Goal: Connect with others: Connect with others

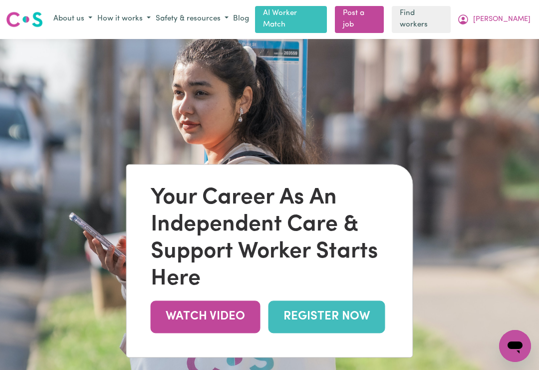
click at [511, 20] on span "[PERSON_NAME]" at bounding box center [502, 19] width 57 height 11
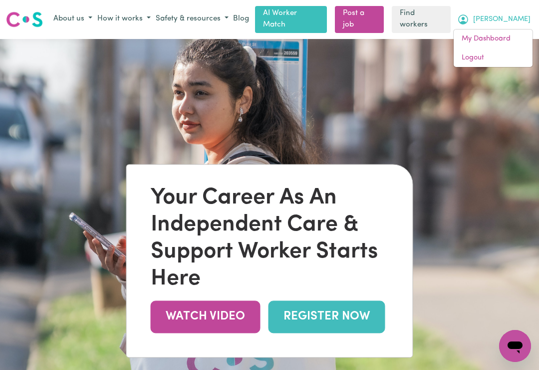
click at [472, 37] on link "My Dashboard" at bounding box center [493, 38] width 79 height 19
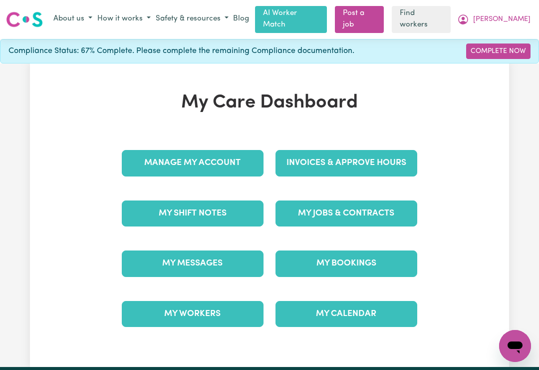
click at [173, 256] on link "My Messages" at bounding box center [193, 263] width 142 height 26
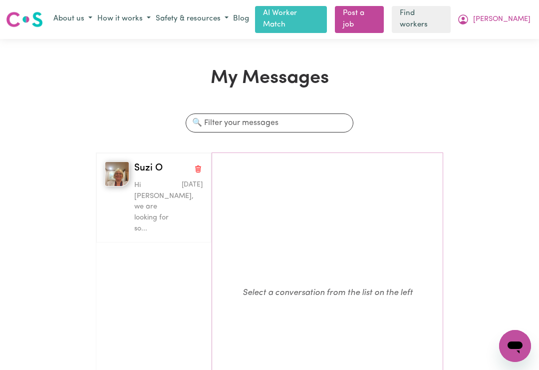
click at [149, 185] on p "Hi [PERSON_NAME], we are looking for so..." at bounding box center [157, 207] width 46 height 54
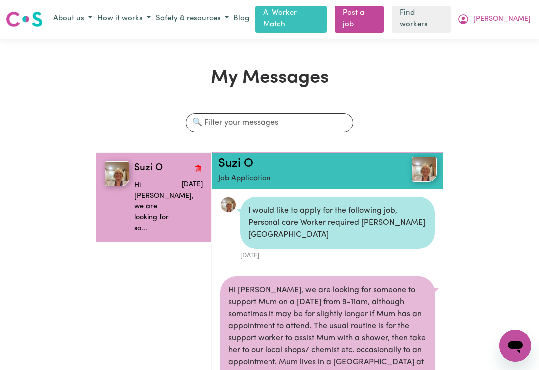
scroll to position [78, 0]
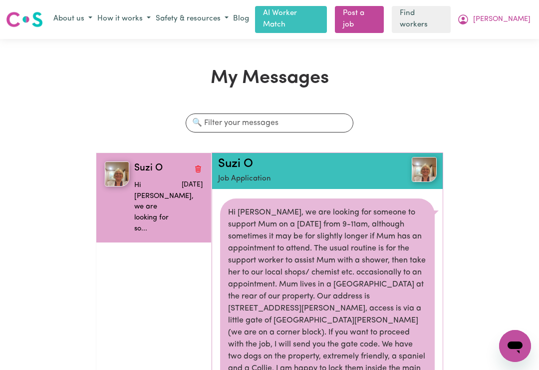
click at [143, 182] on p "Hi [PERSON_NAME], we are looking for so..." at bounding box center [157, 207] width 46 height 54
click at [138, 162] on span "Suzi O" at bounding box center [148, 168] width 28 height 14
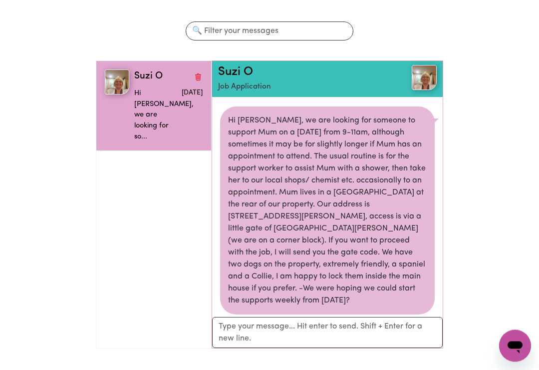
scroll to position [0, 0]
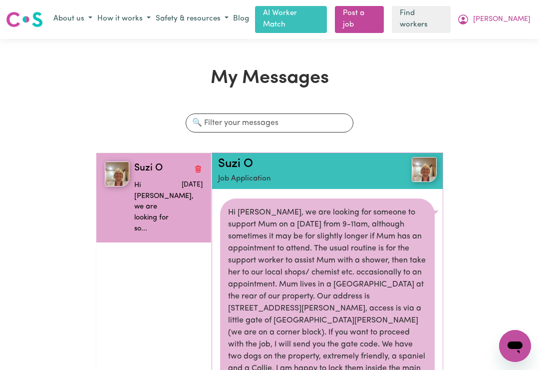
click at [425, 166] on img at bounding box center [424, 169] width 25 height 25
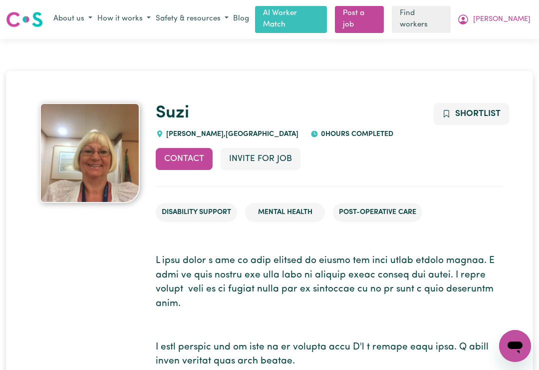
click at [241, 154] on button "Invite for Job" at bounding box center [261, 159] width 80 height 22
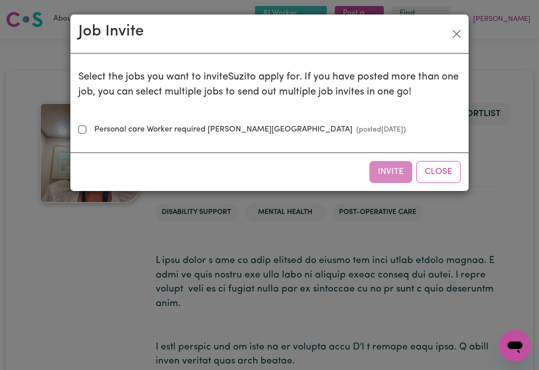
click at [82, 128] on input "Personal care Worker required [PERSON_NAME] Park (posted [DATE] )" at bounding box center [82, 129] width 8 height 8
checkbox input "true"
click at [387, 179] on button "Invite" at bounding box center [391, 172] width 43 height 22
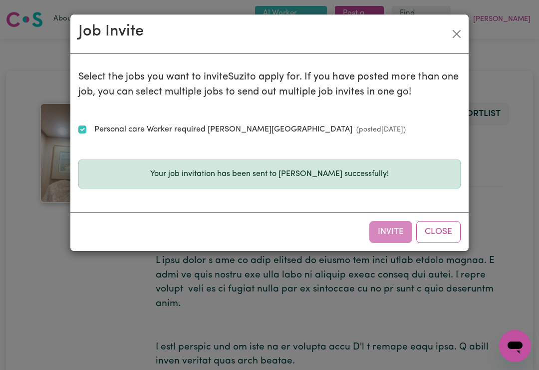
click at [455, 38] on button "Close" at bounding box center [457, 34] width 16 height 16
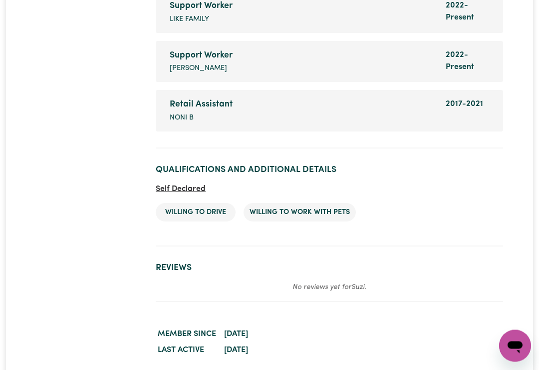
scroll to position [2196, 0]
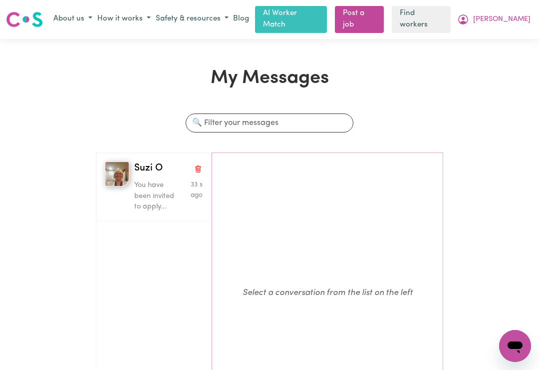
click at [141, 183] on p "You have been invited to apply..." at bounding box center [157, 196] width 46 height 32
